Goal: Task Accomplishment & Management: Manage account settings

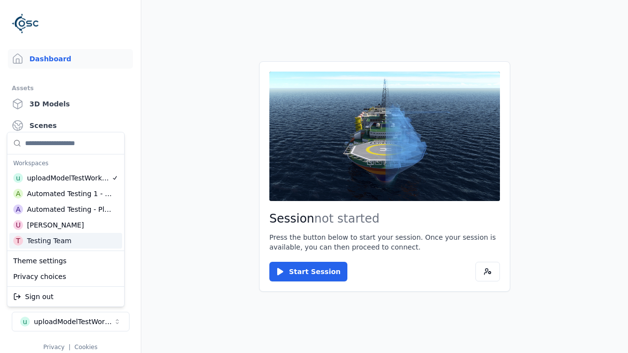
click at [314, 177] on html "Support Dashboard Assets 3D Models Scenes Datasets Recordings Support Documenta…" at bounding box center [314, 176] width 628 height 353
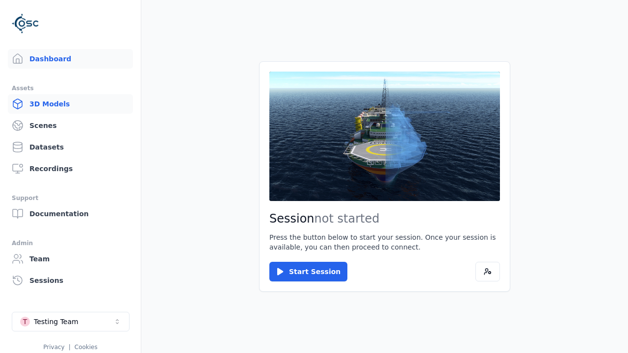
click at [70, 104] on link "3D Models" at bounding box center [70, 104] width 125 height 20
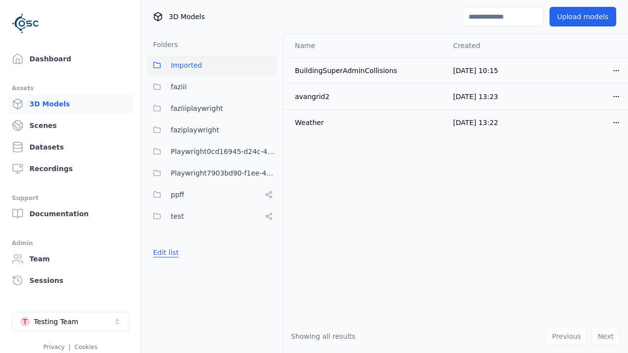
click at [164, 253] on button "Edit list" at bounding box center [165, 253] width 37 height 18
click at [173, 253] on link "Create folder" at bounding box center [175, 253] width 45 height 10
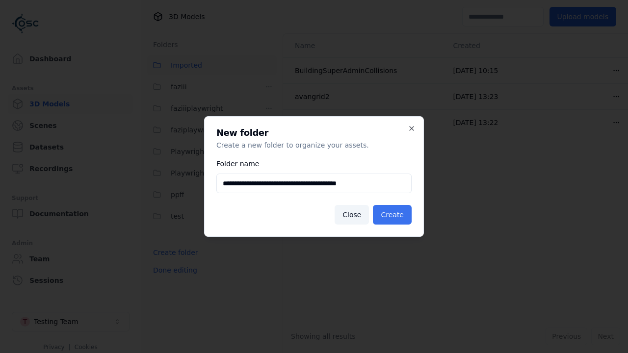
type input "**********"
click at [394, 215] on button "Create" at bounding box center [392, 215] width 39 height 20
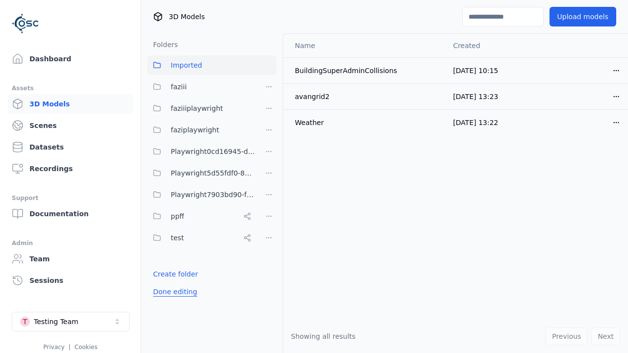
click at [172, 292] on button "Done editing" at bounding box center [175, 292] width 56 height 18
click at [164, 274] on button "Edit list" at bounding box center [165, 275] width 37 height 18
click at [269, 173] on html "Support Dashboard Assets 3D Models Scenes Datasets Recordings Support Documenta…" at bounding box center [314, 176] width 628 height 353
click at [269, 209] on div "Rename" at bounding box center [272, 209] width 66 height 16
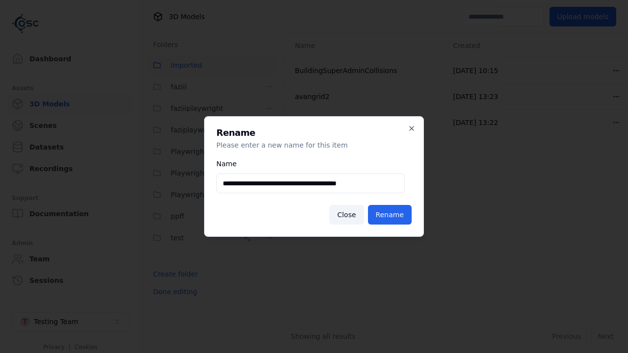
click at [311, 184] on input "**********" at bounding box center [310, 184] width 188 height 20
